Goal: Find specific page/section: Find specific page/section

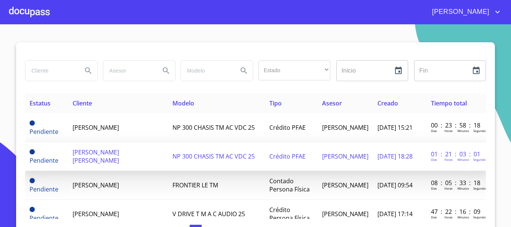
click at [103, 159] on span "[PERSON_NAME] [PERSON_NAME]" at bounding box center [96, 156] width 46 height 16
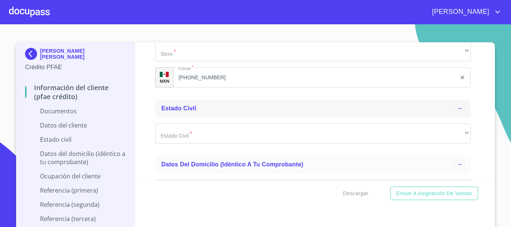
scroll to position [2434, 0]
click at [25, 57] on img at bounding box center [32, 54] width 15 height 12
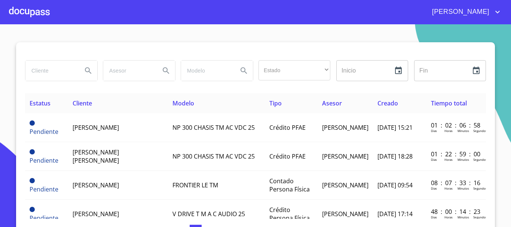
click at [24, 10] on div at bounding box center [29, 12] width 41 height 24
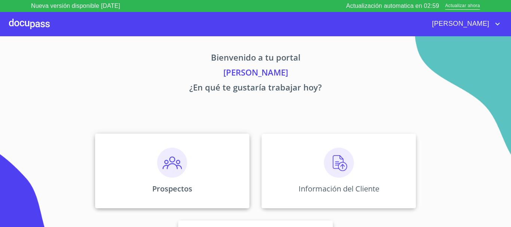
click at [181, 145] on div "Prospectos" at bounding box center [172, 170] width 154 height 75
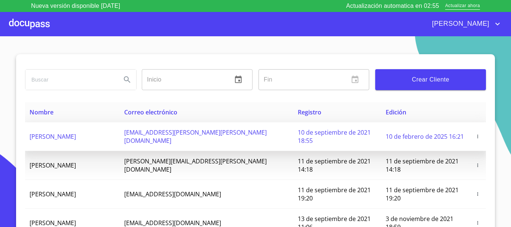
click at [475, 134] on icon "button" at bounding box center [477, 136] width 5 height 5
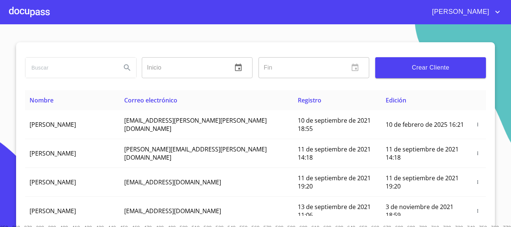
click at [89, 71] on input "search" at bounding box center [70, 68] width 90 height 20
type input "carolina"
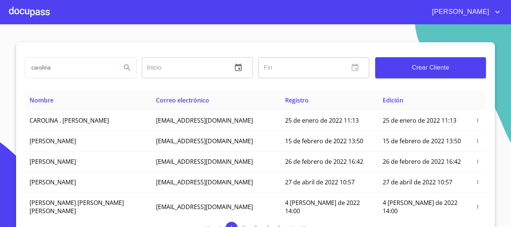
drag, startPoint x: 73, startPoint y: 9, endPoint x: 31, endPoint y: 18, distance: 42.1
click at [60, 13] on div "[PERSON_NAME]" at bounding box center [276, 12] width 452 height 12
click at [31, 17] on div at bounding box center [29, 12] width 41 height 24
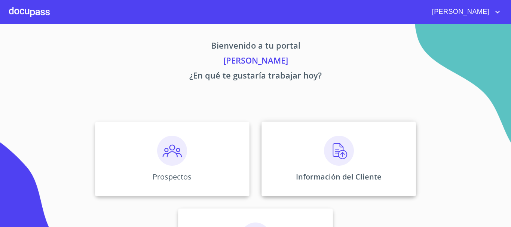
click at [301, 161] on div "Información del Cliente" at bounding box center [338, 158] width 154 height 75
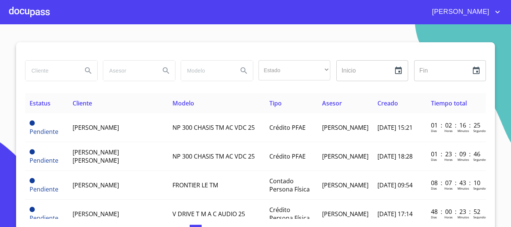
click at [61, 68] on input "search" at bounding box center [50, 71] width 51 height 20
type input "carolina"
click at [88, 68] on icon "Search" at bounding box center [88, 70] width 9 height 9
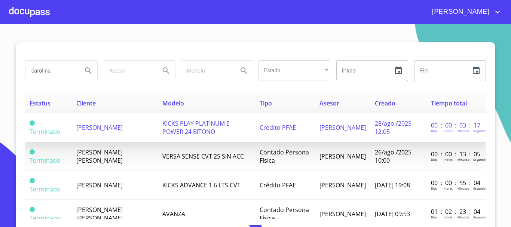
click at [117, 124] on span "CAROLINA GOMEZ GUTIERREZ" at bounding box center [99, 127] width 46 height 8
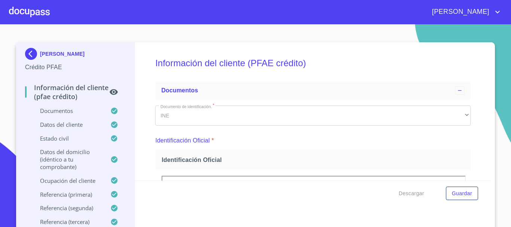
click at [120, 109] on div "CAROLINA GOMEZ GUTIERREZ Crédito PFAE Información del cliente (PFAE crédito) Do…" at bounding box center [75, 138] width 119 height 193
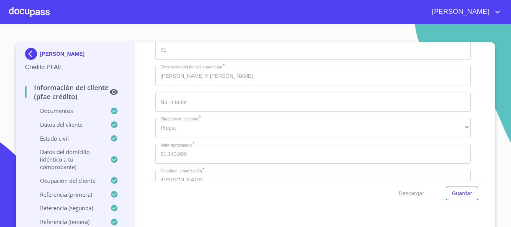
scroll to position [2841, 0]
